Goal: Information Seeking & Learning: Learn about a topic

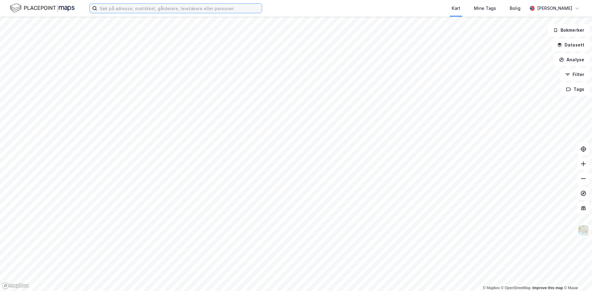
click at [104, 9] on input at bounding box center [179, 8] width 165 height 9
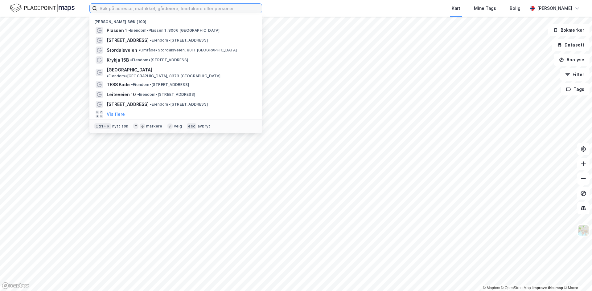
paste input "Oppsåttveien"
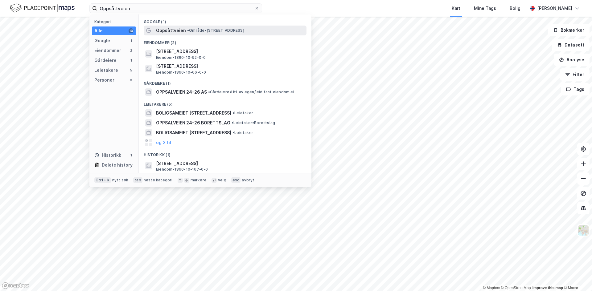
click at [168, 31] on span "Oppsåttveien" at bounding box center [171, 30] width 30 height 7
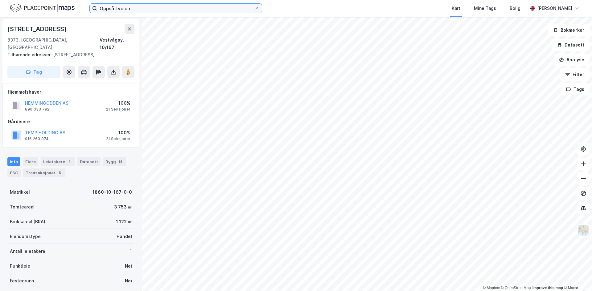
click at [137, 9] on input "Oppsåttveien" at bounding box center [175, 8] width 157 height 9
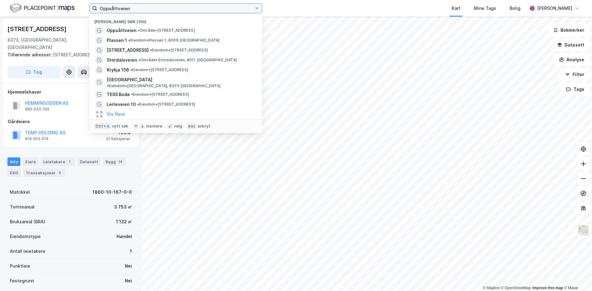
click at [137, 10] on input "Oppsåttveien" at bounding box center [175, 8] width 157 height 9
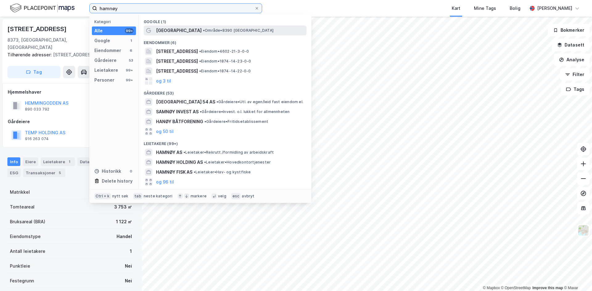
type input "hamnøy"
click at [169, 31] on span "[GEOGRAPHIC_DATA]" at bounding box center [179, 30] width 46 height 7
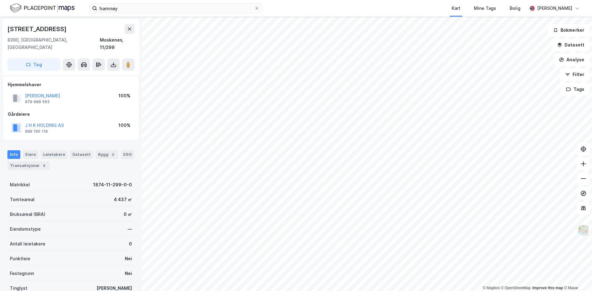
click at [361, 291] on html "hamnøy Kart Mine Tags Bolig [PERSON_NAME] © Mapbox © OpenStreetMap Improve this…" at bounding box center [296, 145] width 592 height 291
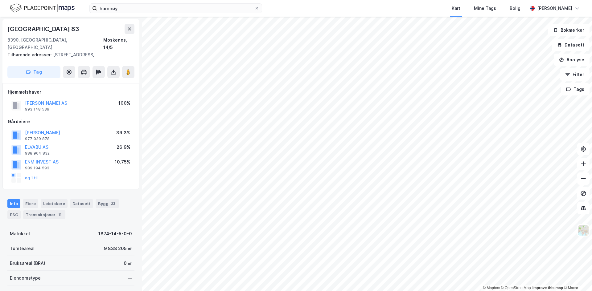
click at [395, 291] on html "hamnøy Kart Mine Tags Bolig [PERSON_NAME] © Mapbox © OpenStreetMap Improve this…" at bounding box center [296, 145] width 592 height 291
click at [0, 0] on button "[PERSON_NAME] AS" at bounding box center [0, 0] width 0 height 0
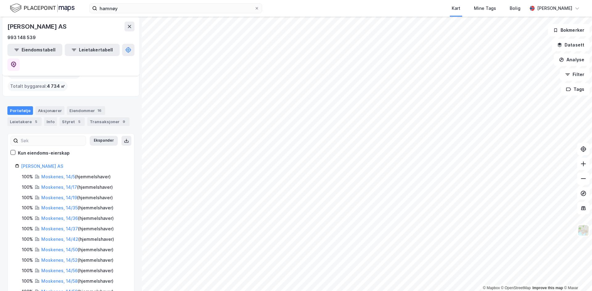
scroll to position [104, 0]
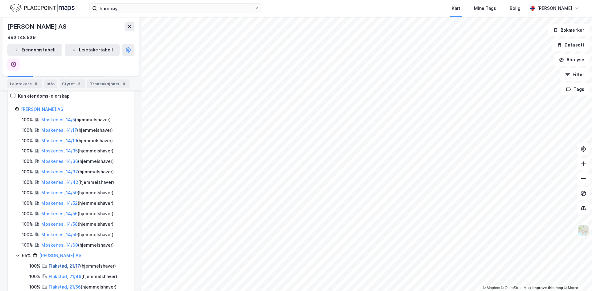
click at [51, 263] on link "Flakstad, 21/17" at bounding box center [64, 265] width 31 height 5
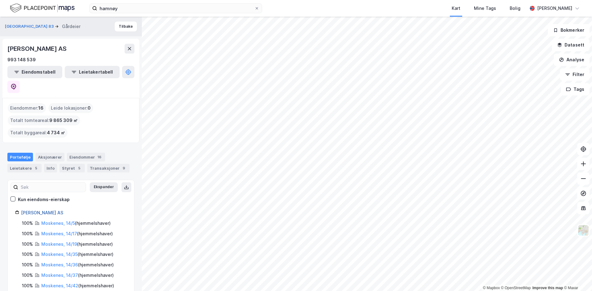
click at [52, 210] on link "[PERSON_NAME] AS" at bounding box center [42, 212] width 42 height 5
click at [17, 84] on icon at bounding box center [13, 87] width 6 height 6
click at [42, 10] on img at bounding box center [42, 8] width 65 height 11
